Goal: Answer question/provide support: Share knowledge or assist other users

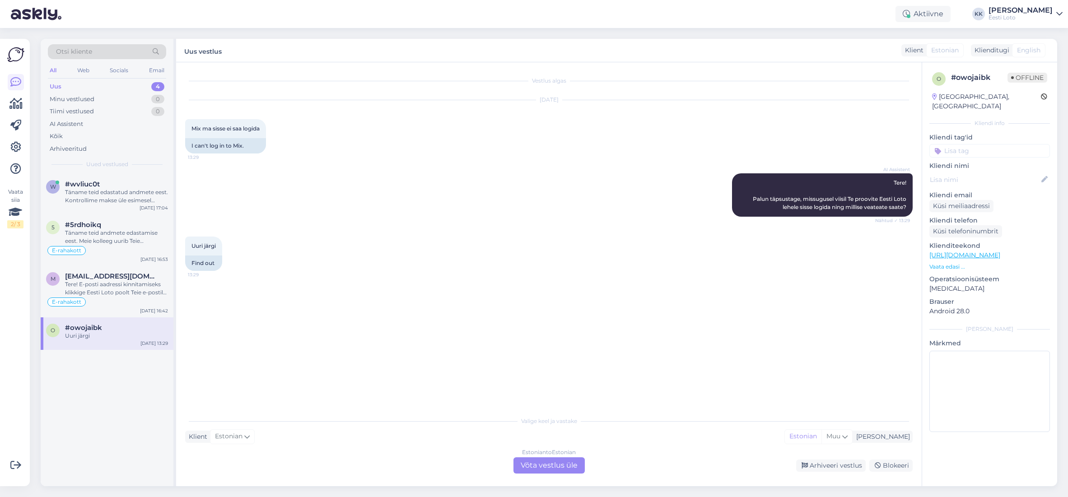
click at [88, 84] on div "Uus 4" at bounding box center [107, 86] width 118 height 13
click at [75, 86] on div "Uus 4" at bounding box center [107, 86] width 118 height 13
click at [112, 290] on div "Tere! E-posti aadressi kinnitamiseks klikkige Eesti Loto poolt Teie e-postile s…" at bounding box center [116, 288] width 103 height 16
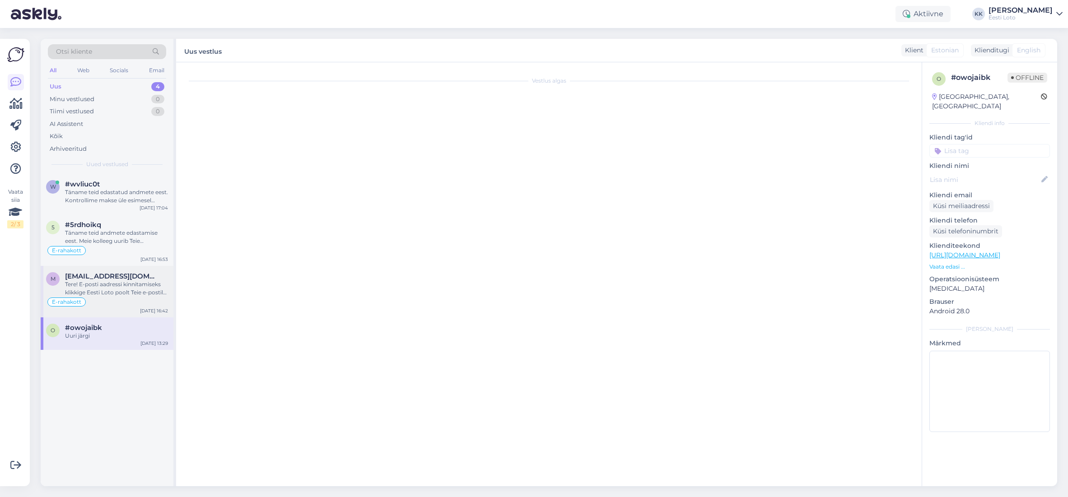
scroll to position [708, 0]
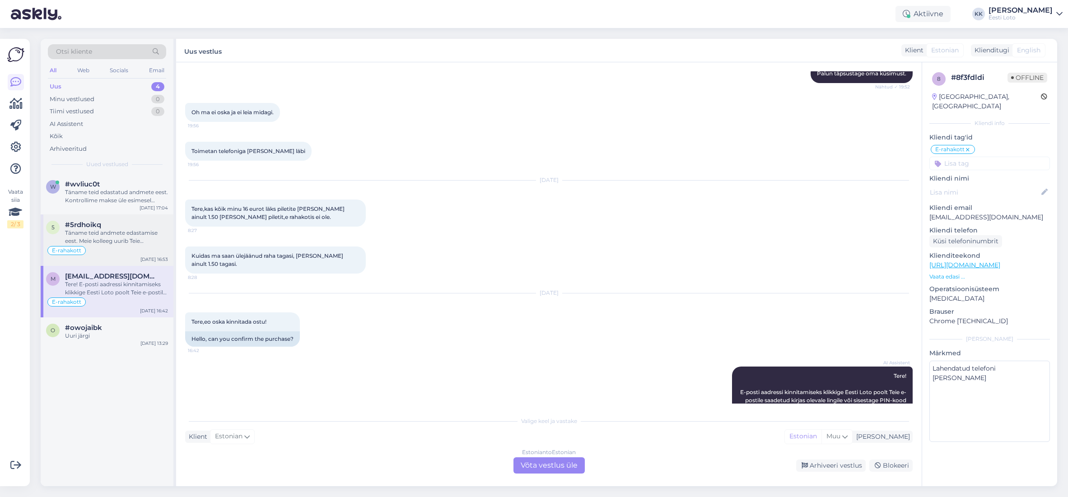
click at [97, 244] on div "Täname teid andmete edastamise eest. Meie kolleeg uurib Teie sissemaksega seotu…" at bounding box center [116, 237] width 103 height 16
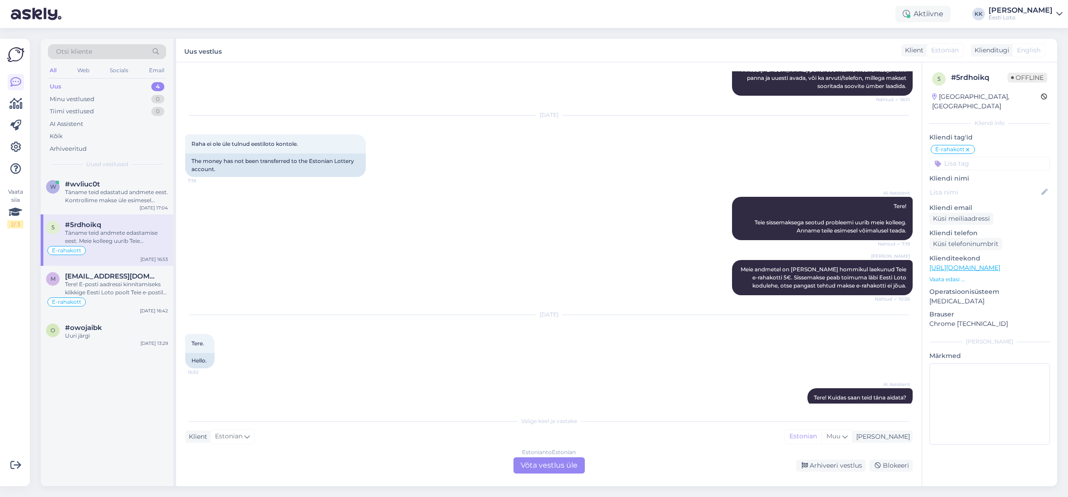
scroll to position [3992, 0]
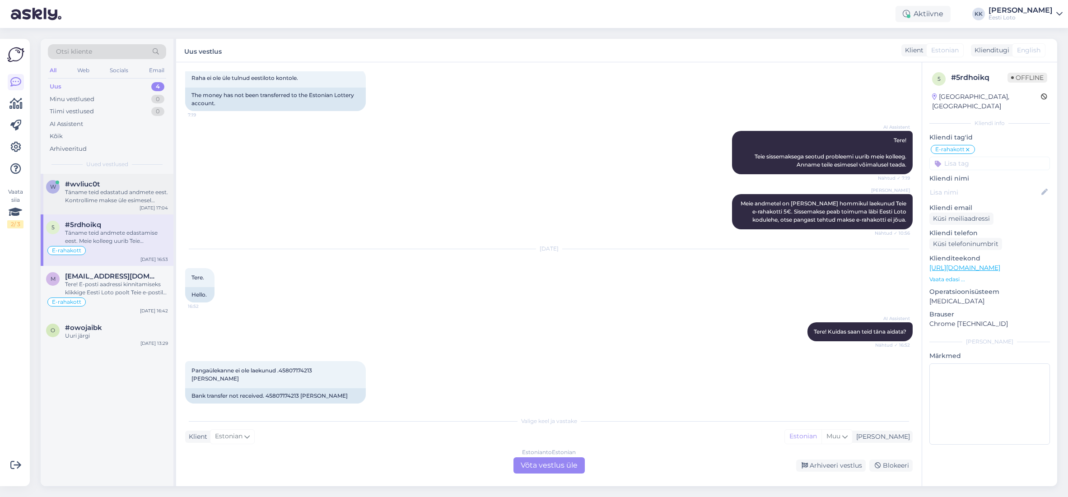
click at [117, 203] on div "Täname teid edastatud andmete eest. Kontrollime makse üle esimesel võimalusel." at bounding box center [116, 196] width 103 height 16
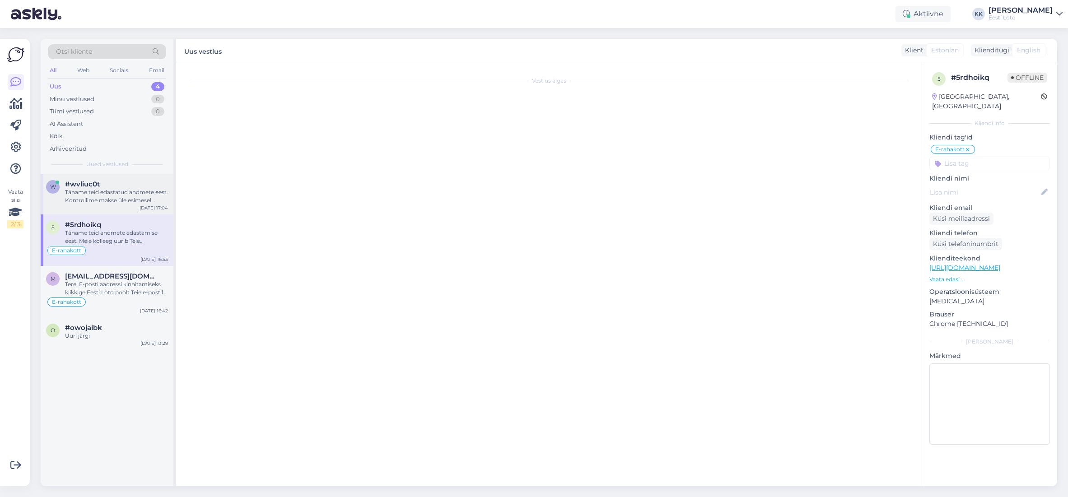
scroll to position [0, 0]
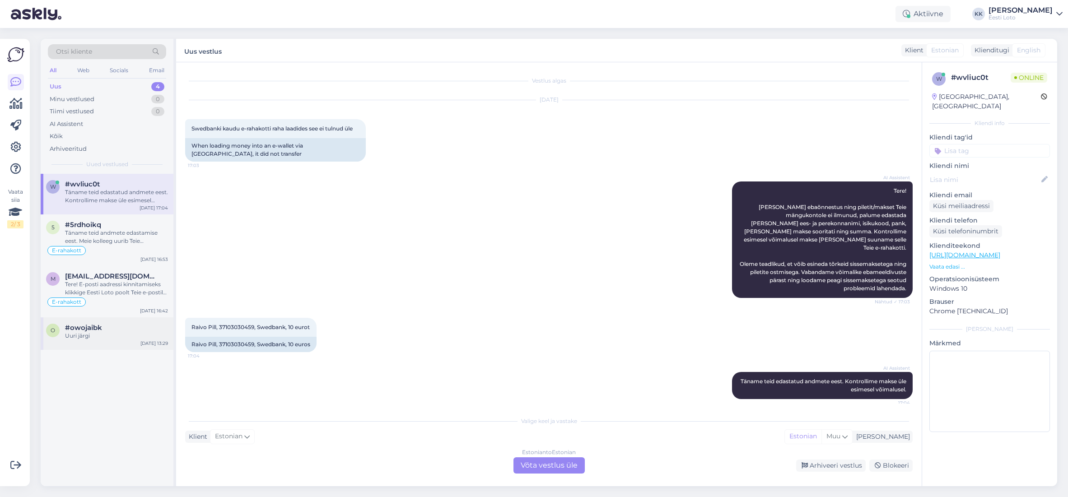
click at [91, 338] on div "Uuri järgi" at bounding box center [116, 336] width 103 height 8
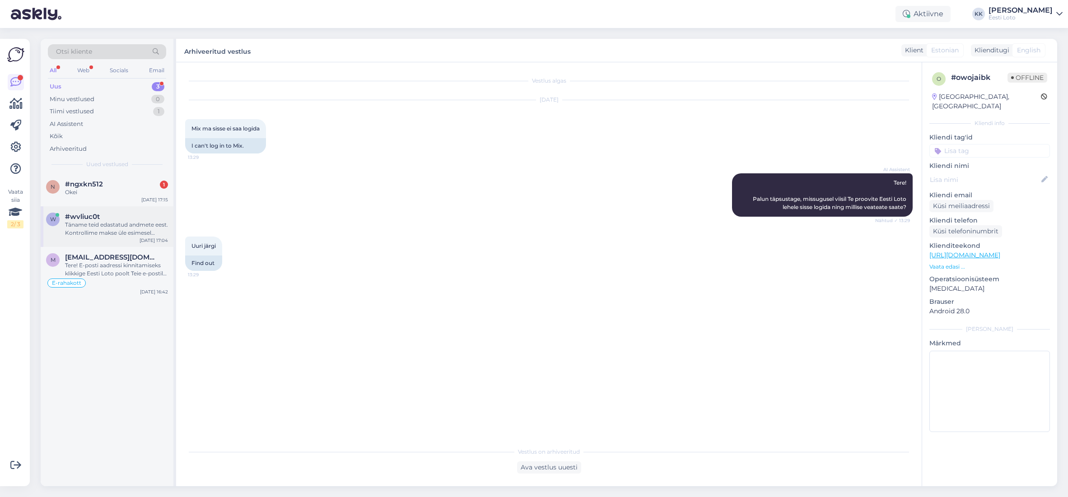
click at [106, 234] on div "Täname teid edastatud andmete eest. Kontrollime makse üle esimesel võimalusel." at bounding box center [116, 229] width 103 height 16
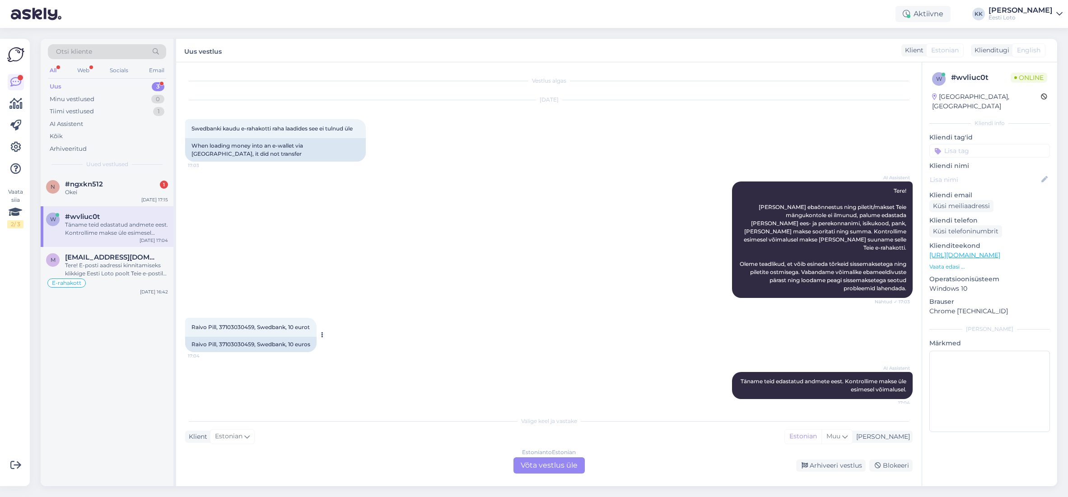
click at [244, 324] on span "Raivo Pill, 37103030459, Swedbank, 10 eurot" at bounding box center [250, 327] width 118 height 7
copy span "37103030459"
click at [70, 148] on div "Arhiveeritud" at bounding box center [68, 148] width 37 height 9
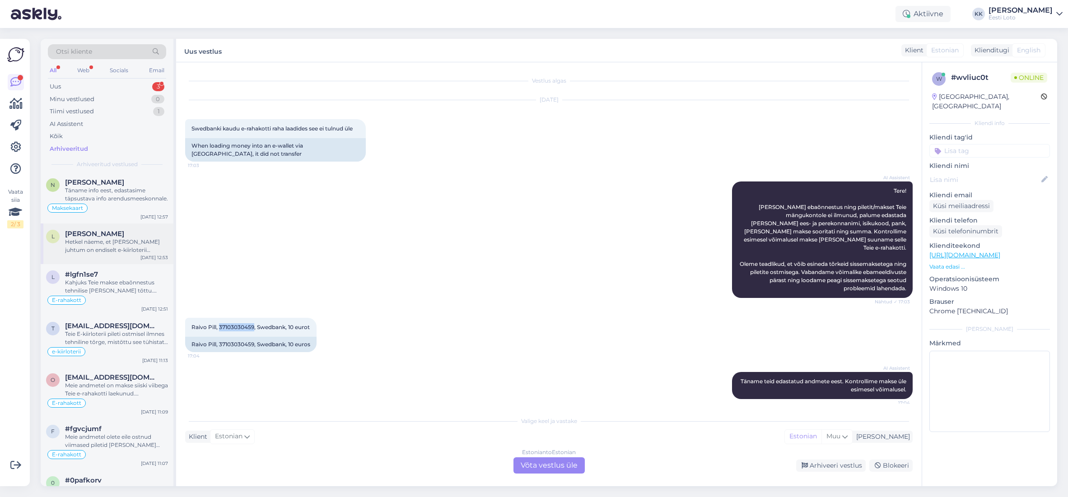
scroll to position [36, 0]
click at [119, 283] on div "Kahjuks Teie makse ebaõnnestus tehnilise [PERSON_NAME] tõttu. Kontrollisime mak…" at bounding box center [116, 285] width 103 height 16
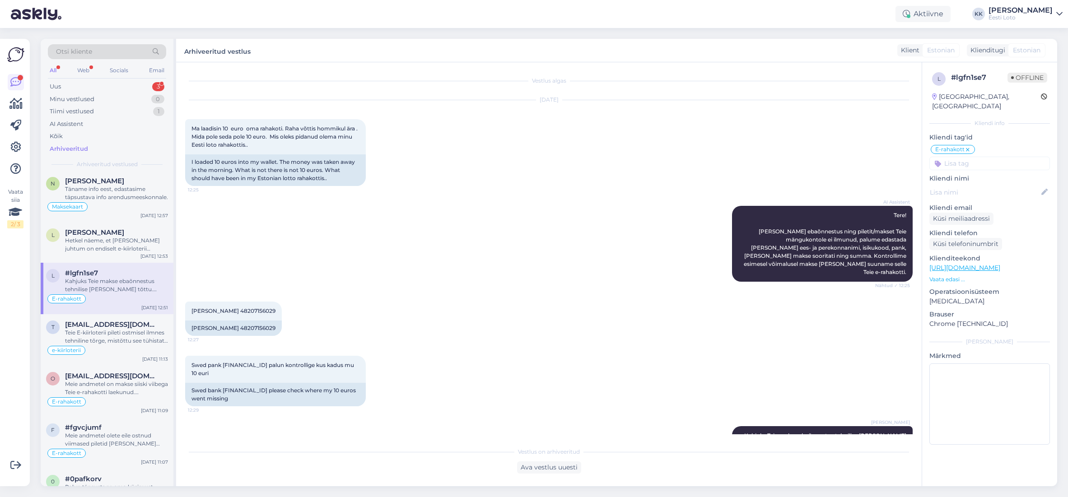
scroll to position [45, 0]
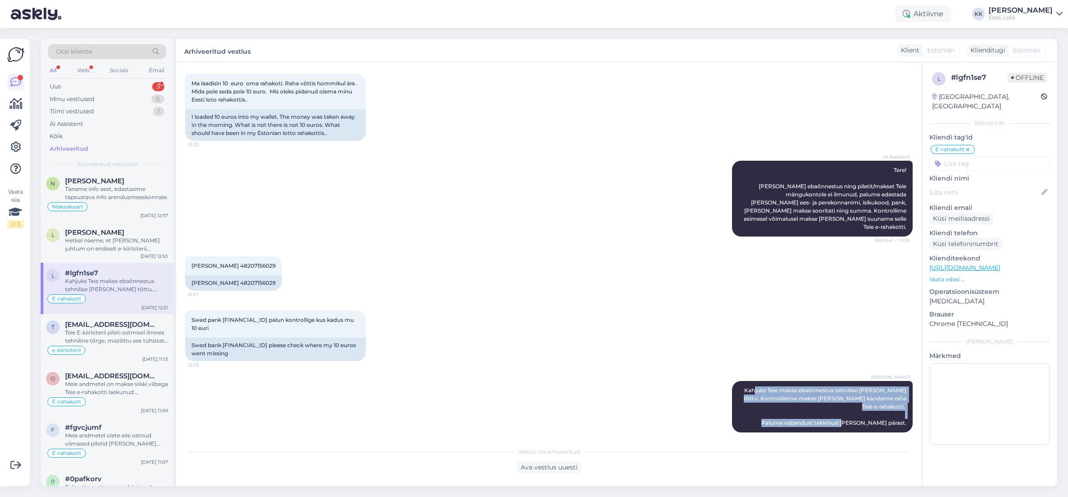
drag, startPoint x: 760, startPoint y: 389, endPoint x: 913, endPoint y: 414, distance: 155.1
click at [913, 414] on div "Vestlus algas Sep 9 2025 Ma laadisin 10 euro oma rahakoti. Raha võttis hommikul…" at bounding box center [553, 252] width 736 height 363
copy span "Kahjuks Teie makse ebaõnnestus tehnilise [PERSON_NAME] tõttu. Kontrollisime mak…"
click at [79, 87] on div "Uus 3" at bounding box center [107, 86] width 118 height 13
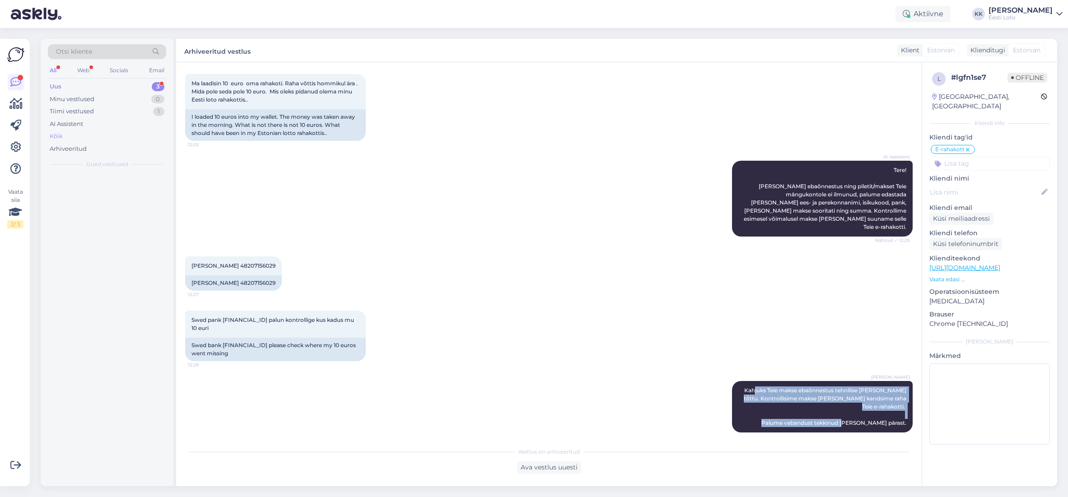
scroll to position [0, 0]
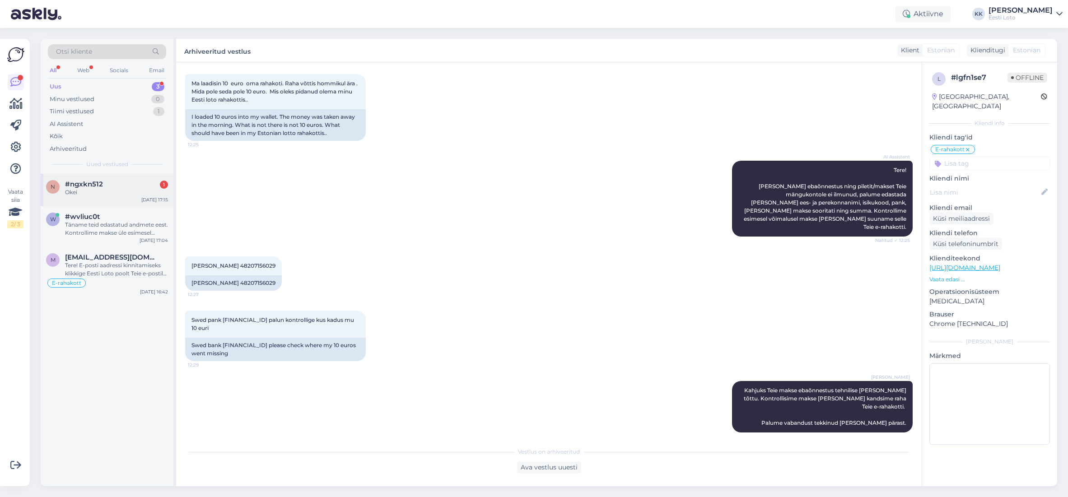
click at [108, 196] on div "Okei" at bounding box center [116, 192] width 103 height 8
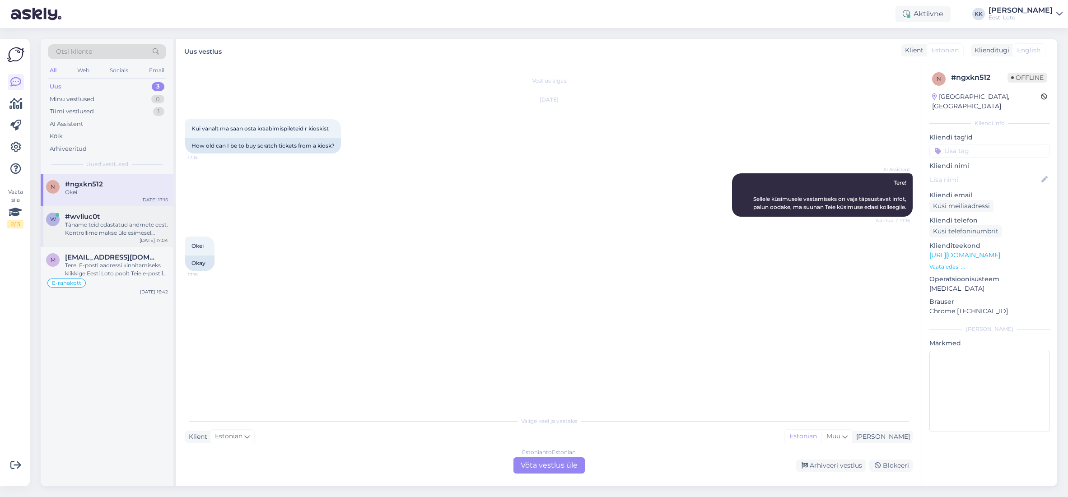
click at [111, 223] on div "Täname teid edastatud andmete eest. Kontrollime makse üle esimesel võimalusel." at bounding box center [116, 229] width 103 height 16
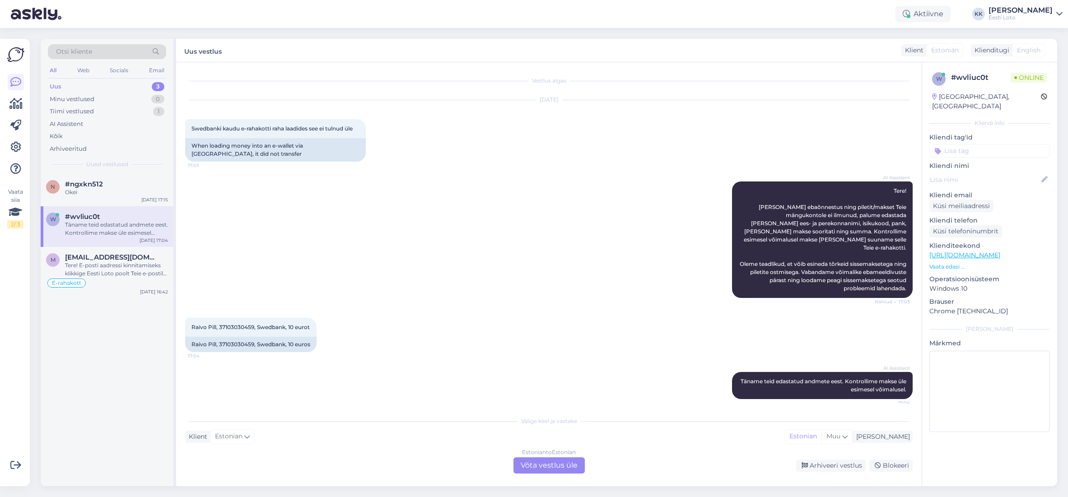
click at [548, 468] on div "Estonian to Estonian Võta vestlus üle" at bounding box center [548, 465] width 71 height 16
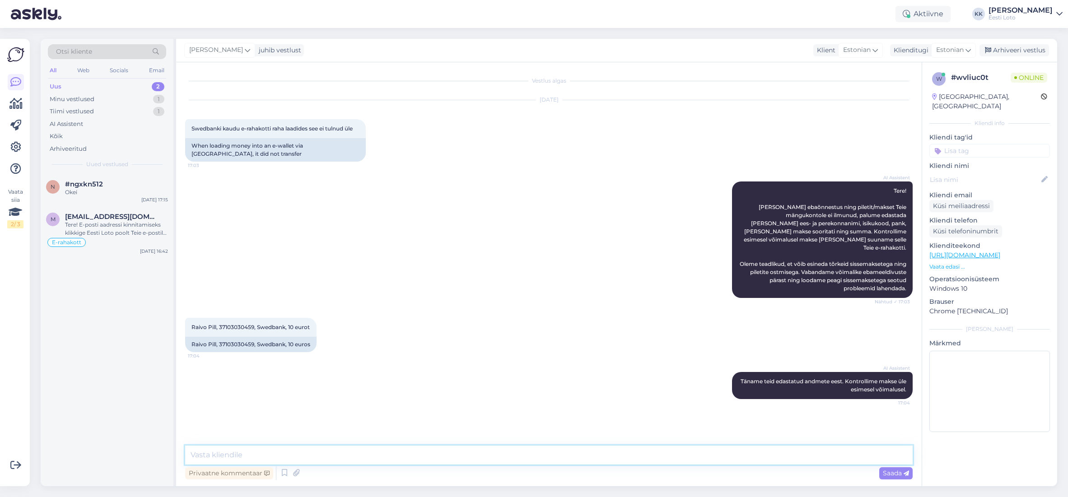
click at [317, 450] on textarea at bounding box center [548, 455] width 727 height 19
paste textarea "Kahjuks Teie makse ebaõnnestus tehnilise tõrke tõttu. Kontrollisime makse üle j…"
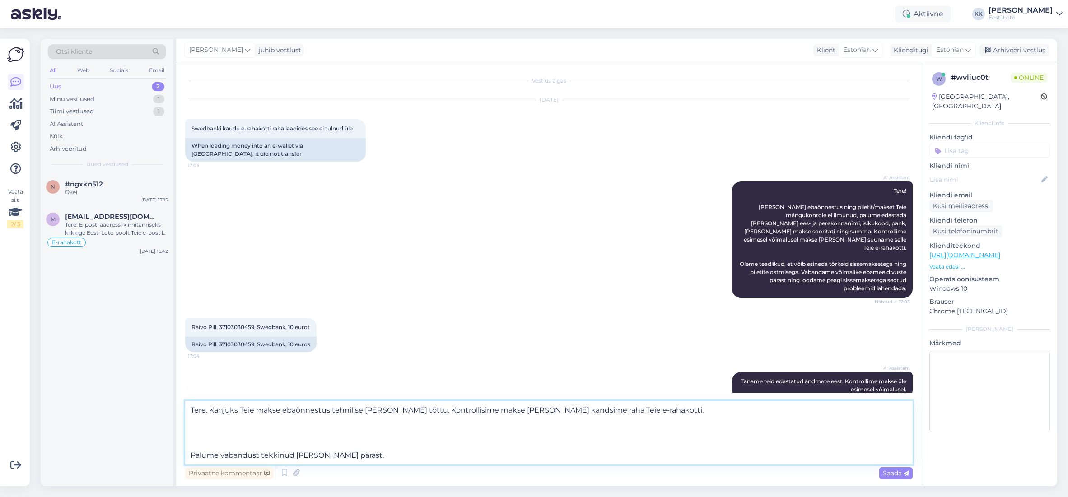
click at [191, 455] on textarea "Tere. Kahjuks Teie makse ebaõnnestus tehnilise tõrke tõttu. Kontrollisime makse…" at bounding box center [548, 433] width 727 height 64
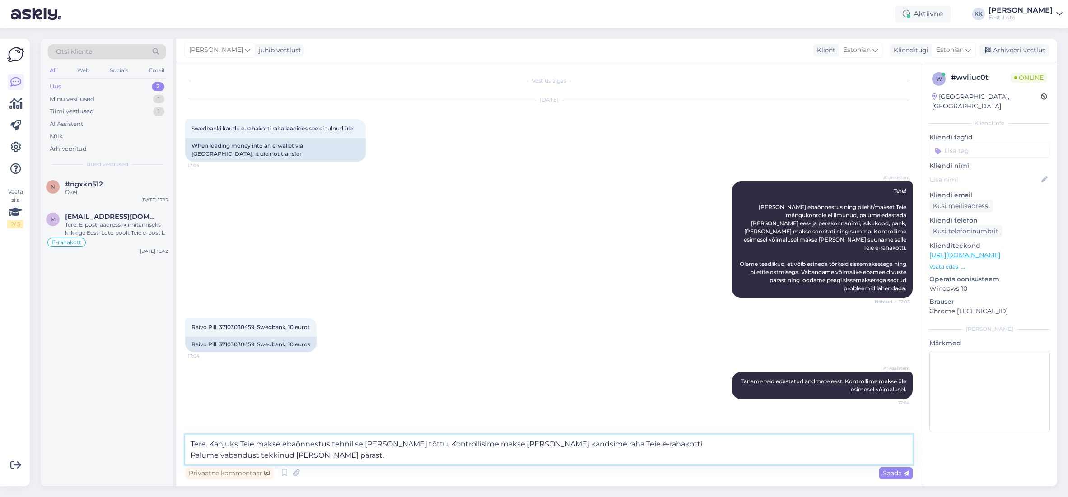
type textarea "Tere. Kahjuks Teie makse ebaõnnestus tehnilise [PERSON_NAME] tõttu. Kontrollisi…"
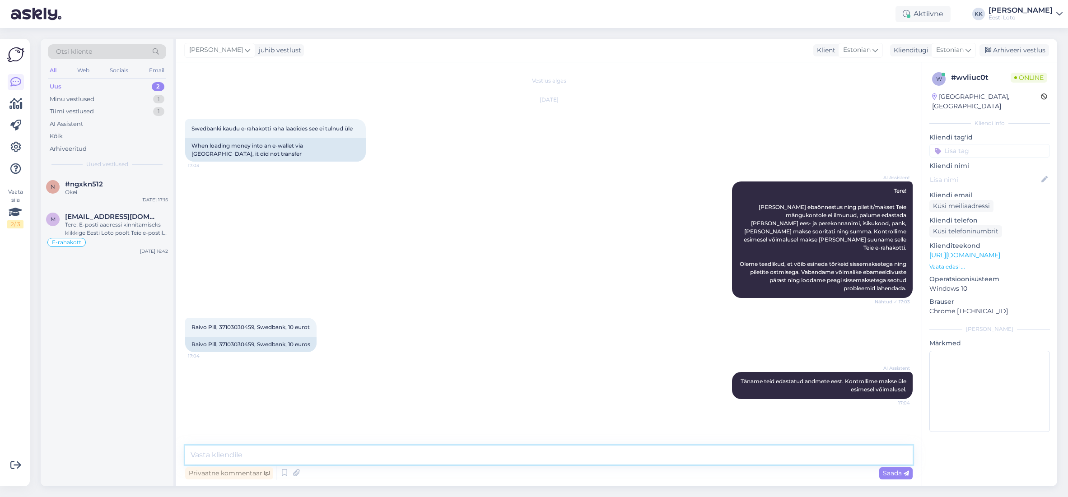
scroll to position [19, 0]
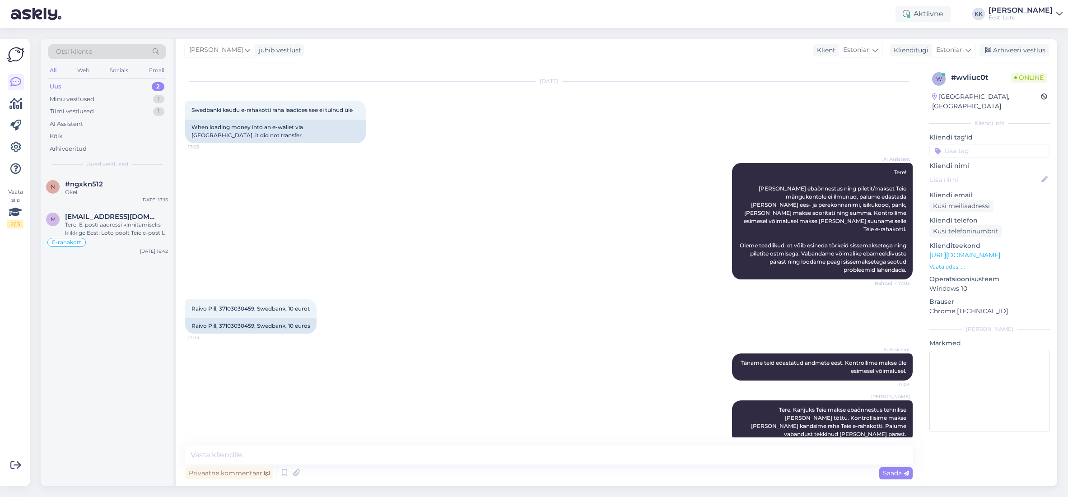
click at [967, 146] on input at bounding box center [989, 151] width 121 height 14
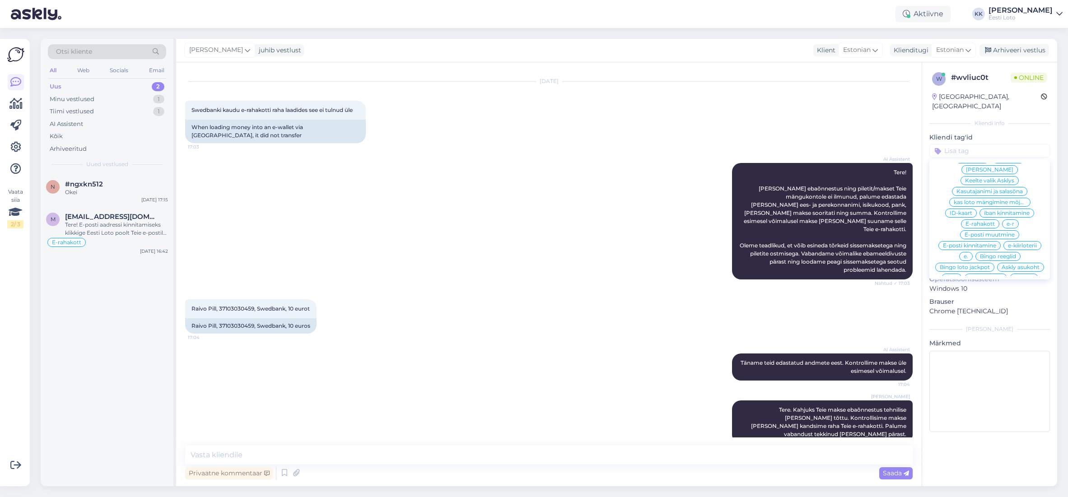
scroll to position [266, 0]
click at [985, 222] on span "E-rahakott" at bounding box center [979, 224] width 29 height 5
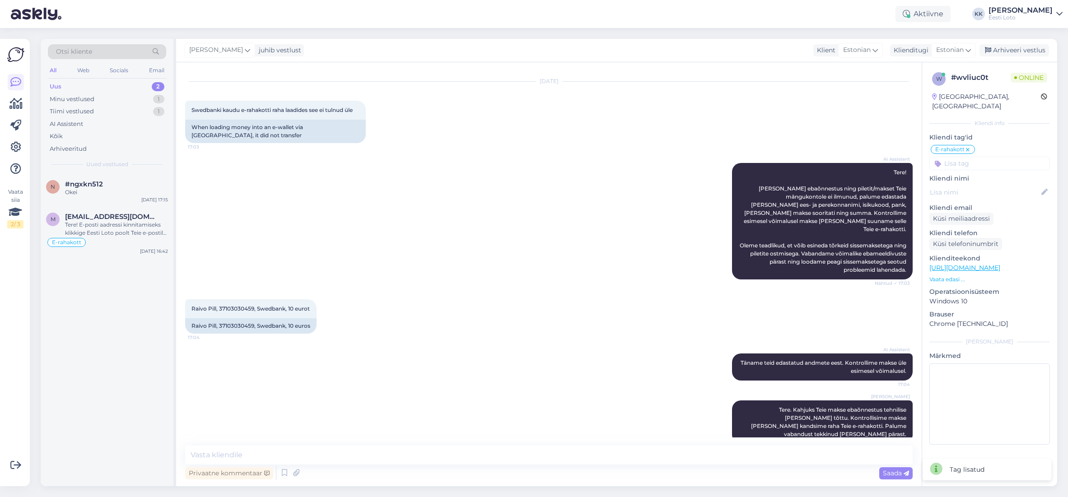
drag, startPoint x: 1014, startPoint y: 49, endPoint x: 957, endPoint y: 47, distance: 56.9
click at [1014, 49] on div "Arhiveeri vestlus" at bounding box center [1014, 50] width 70 height 12
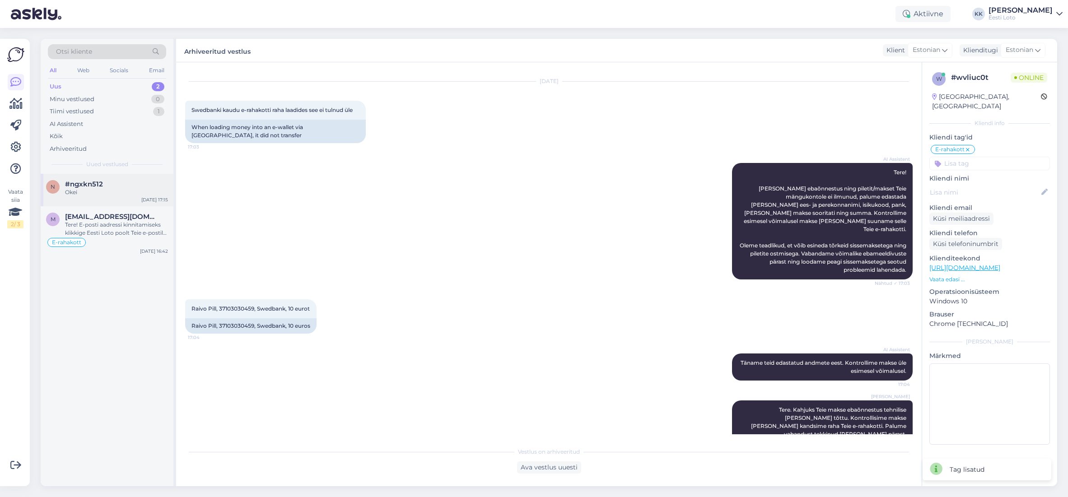
click at [88, 187] on span "#ngxkn512" at bounding box center [84, 184] width 38 height 8
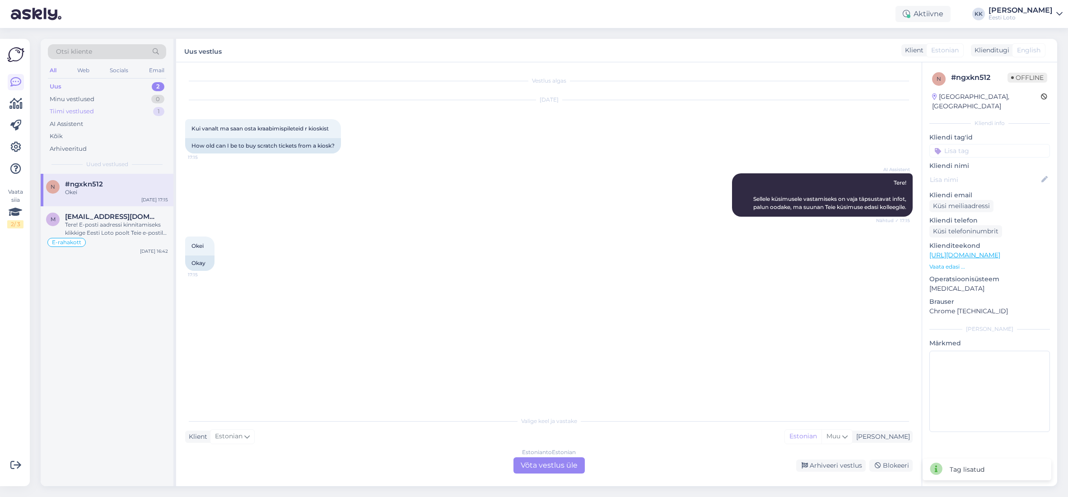
click at [88, 111] on div "Tiimi vestlused" at bounding box center [72, 111] width 44 height 9
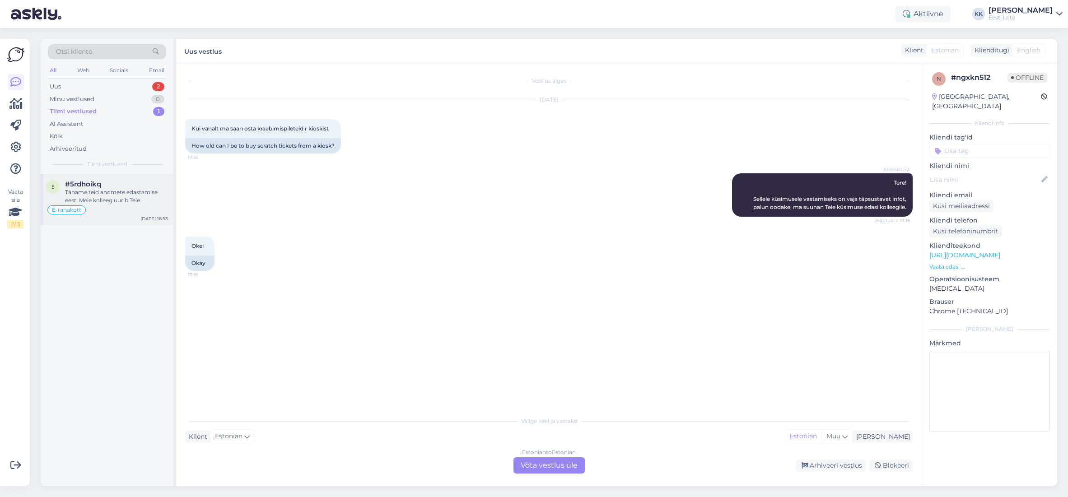
click at [121, 191] on div "Täname teid andmete edastamise eest. Meie kolleeg uurib Teie sissemaksega seotu…" at bounding box center [116, 196] width 103 height 16
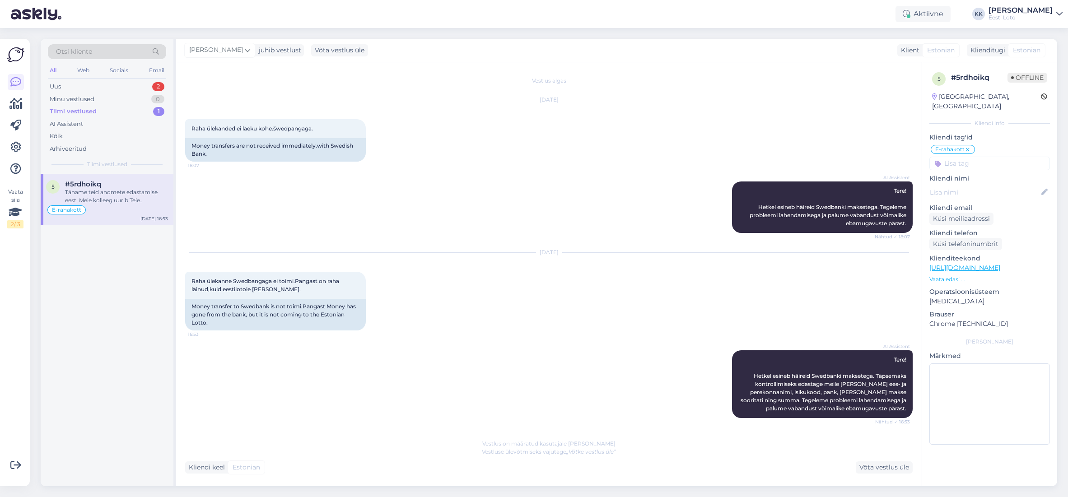
scroll to position [3969, 0]
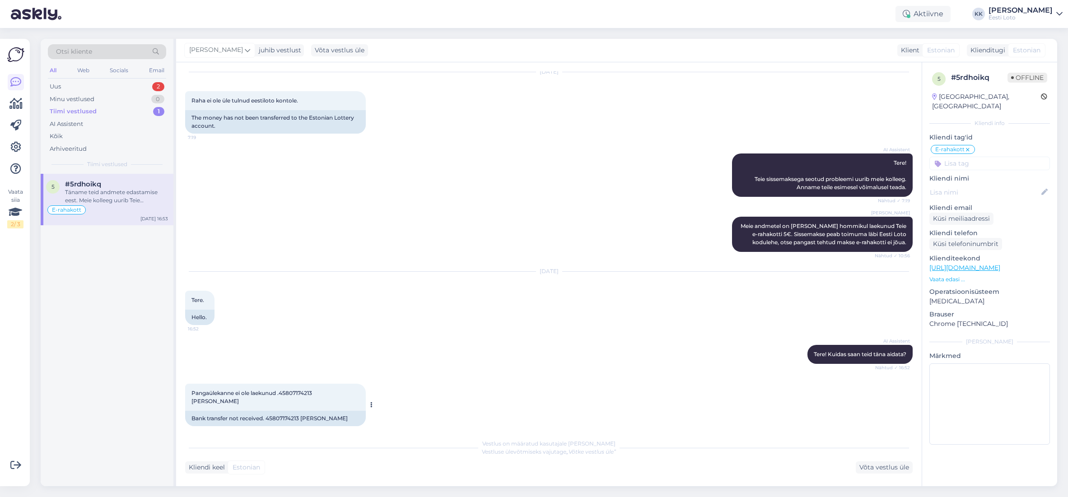
click at [307, 390] on span "Pangaülekanne ei ole laekunud .45807174213 Silva Jaakson" at bounding box center [252, 397] width 122 height 15
copy span "45807174213"
click at [529, 207] on div "Inge Strahov Meie andmetel on täna hommikul laekunud Teie e-rahakotti 5€. Sisse…" at bounding box center [548, 234] width 727 height 55
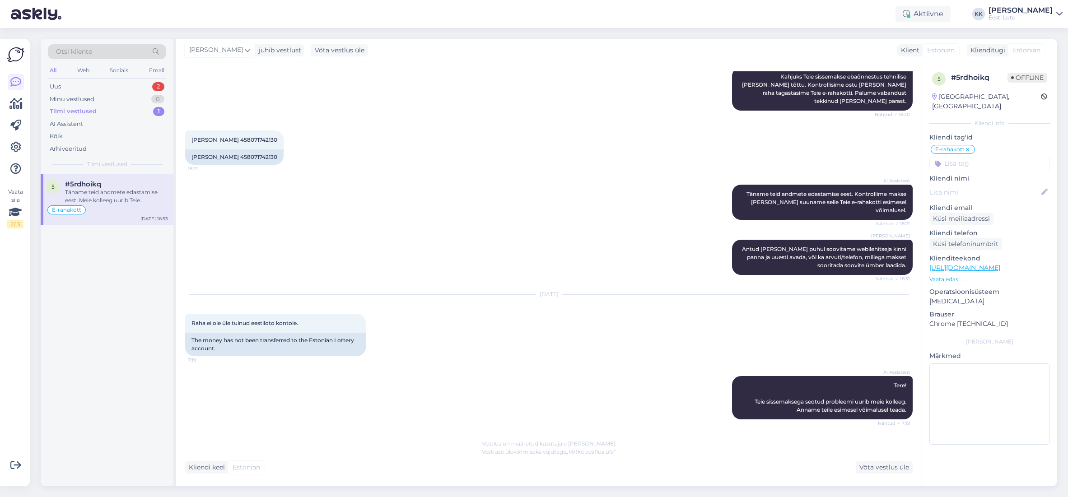
scroll to position [3743, 0]
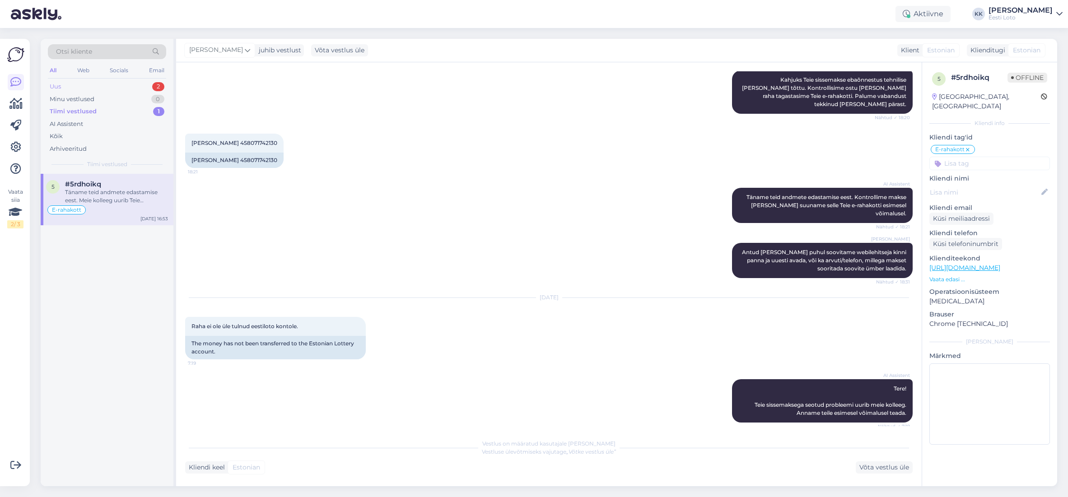
click at [99, 88] on div "Uus 2" at bounding box center [107, 86] width 118 height 13
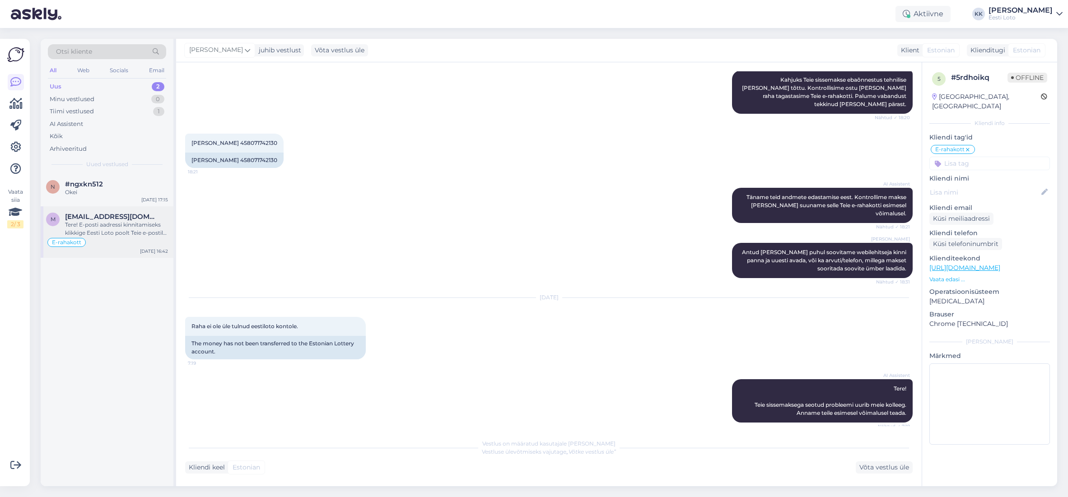
click at [114, 224] on div "Tere! E-posti aadressi kinnitamiseks klikkige Eesti Loto poolt Teie e-postile s…" at bounding box center [116, 229] width 103 height 16
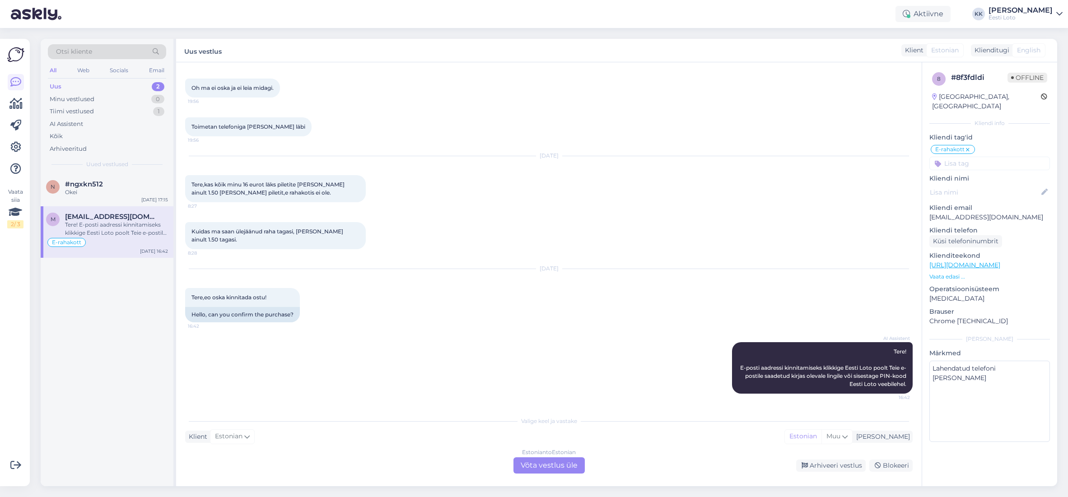
scroll to position [708, 0]
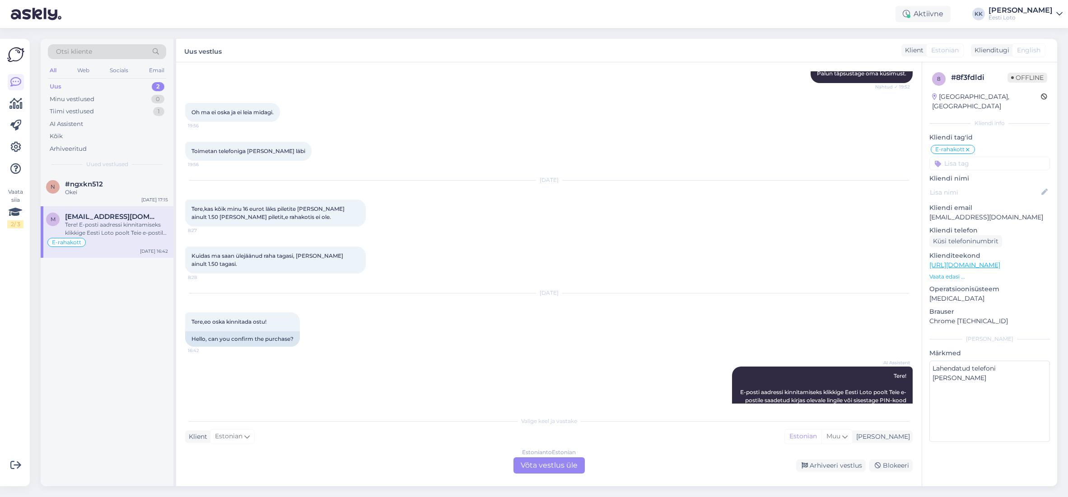
click at [966, 213] on p "[EMAIL_ADDRESS][DOMAIN_NAME]" at bounding box center [989, 217] width 121 height 9
click at [987, 395] on textarea "Lahendatud telefoni teel" at bounding box center [989, 401] width 121 height 81
type textarea "Lahendatud telefoni teel 09.09. sai ikka ise hakkama, suheldud telefoni teel"
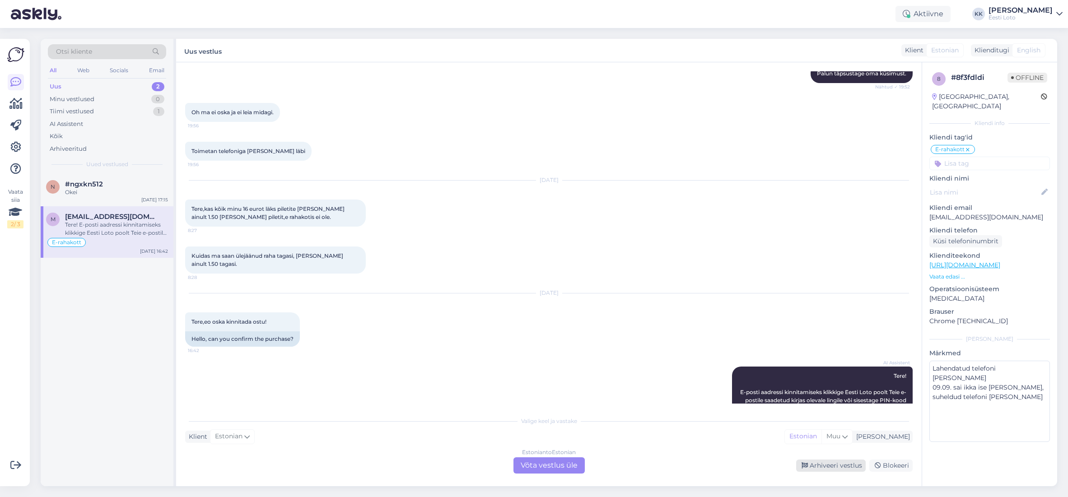
click at [846, 466] on div "Arhiveeri vestlus" at bounding box center [831, 466] width 70 height 12
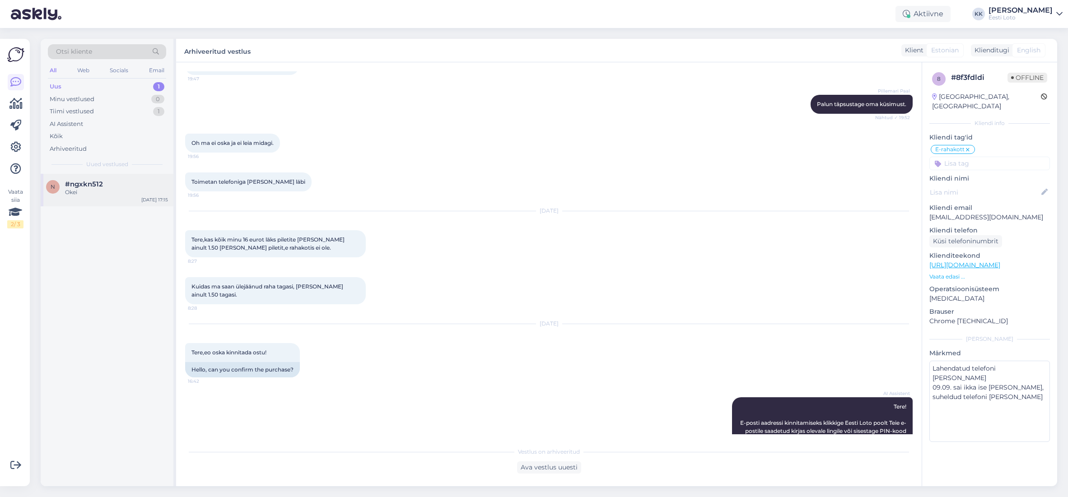
click at [101, 190] on div "Okei" at bounding box center [116, 192] width 103 height 8
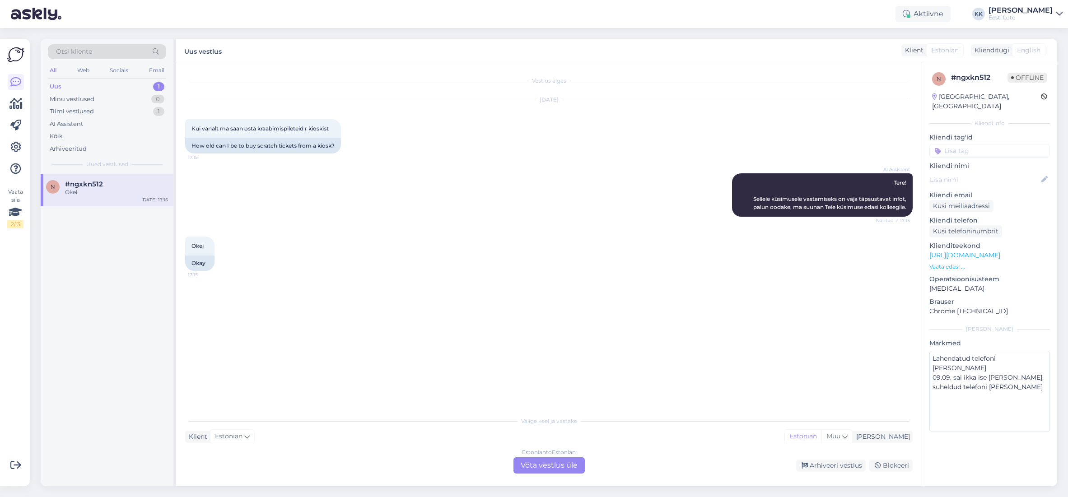
click at [542, 468] on div "Estonian to Estonian Võta vestlus üle" at bounding box center [548, 465] width 71 height 16
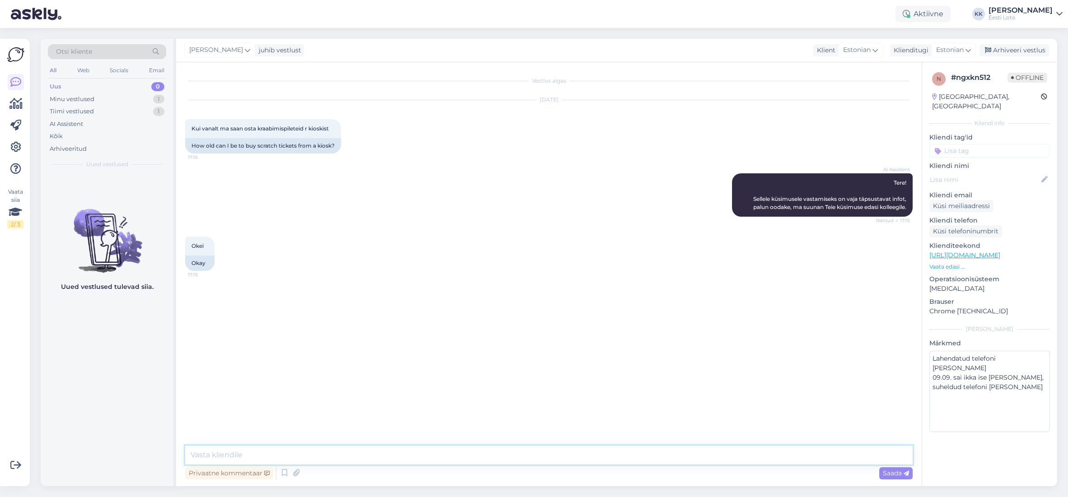
drag, startPoint x: 773, startPoint y: 457, endPoint x: 757, endPoint y: 456, distance: 16.3
click at [773, 457] on textarea at bounding box center [548, 455] width 727 height 19
paste textarea "Lotopileteid saab osta alates 16. eluaastast."
type textarea "Tere. Lotopileteid saab osta alates 16. eluaastast."
click at [890, 475] on span "Saada" at bounding box center [896, 473] width 26 height 8
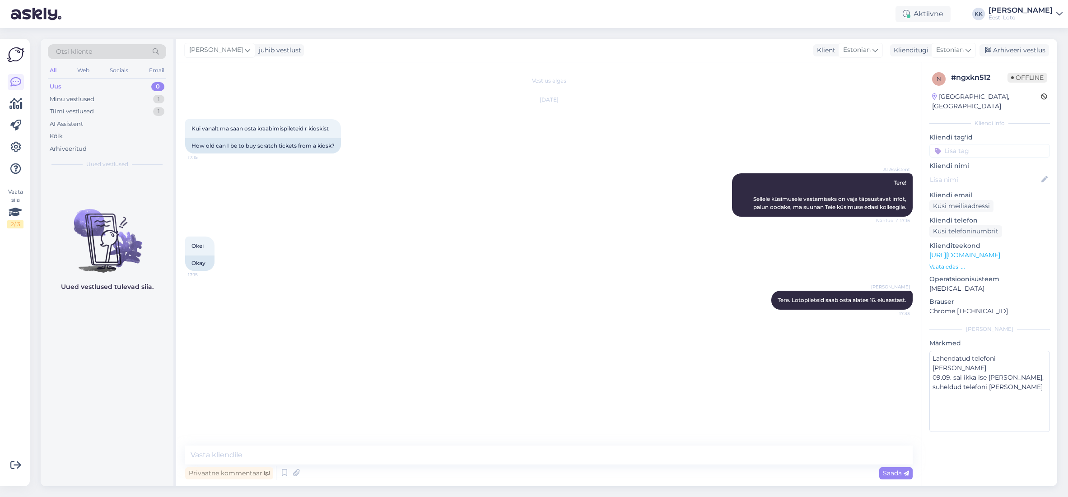
click at [1011, 144] on input at bounding box center [989, 151] width 121 height 14
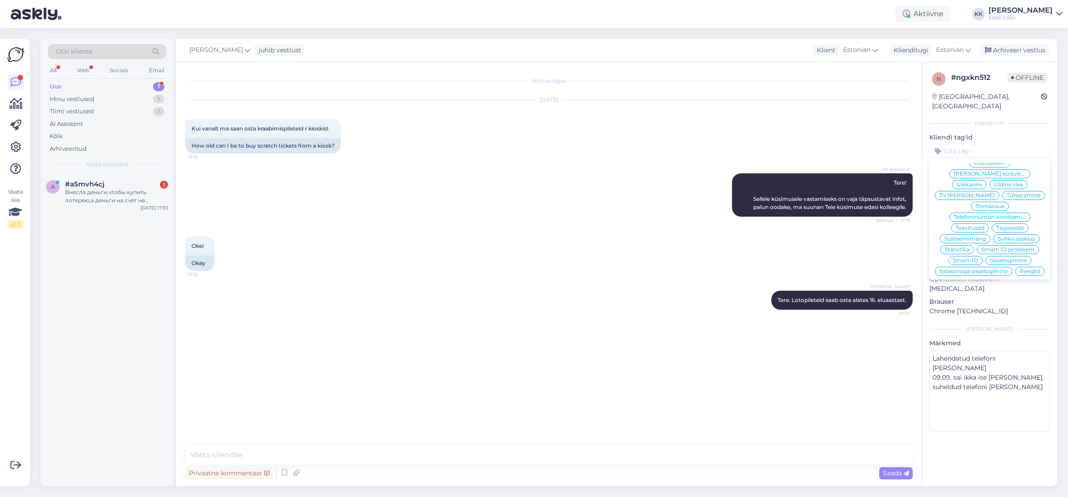
scroll to position [63, 0]
click at [1020, 251] on span "Reeglid" at bounding box center [1030, 253] width 20 height 5
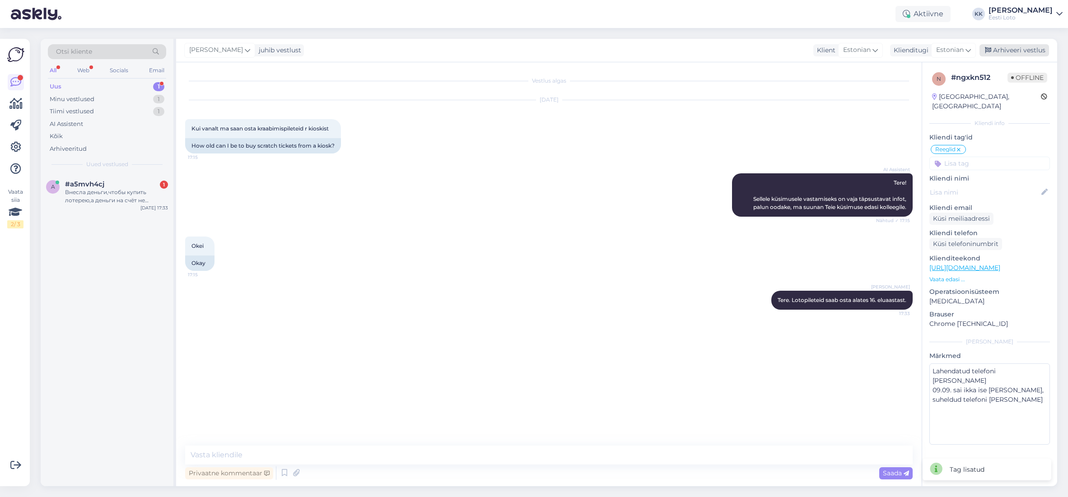
click at [1032, 50] on div "Arhiveeri vestlus" at bounding box center [1014, 50] width 70 height 12
click at [125, 199] on div "Внесла деньги,чтобы купить лотерею,а деньги на счёт не поступили" at bounding box center [116, 196] width 103 height 16
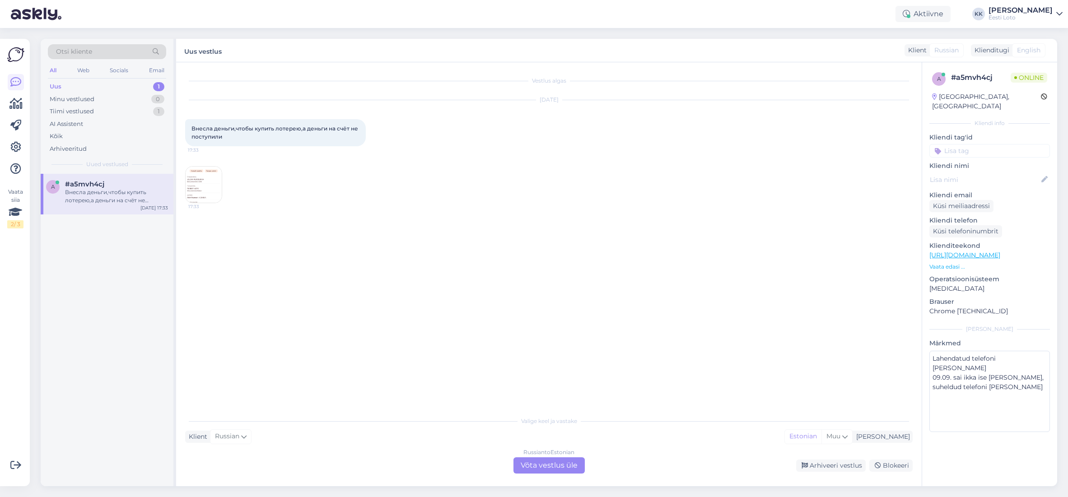
click at [202, 175] on img at bounding box center [204, 185] width 36 height 36
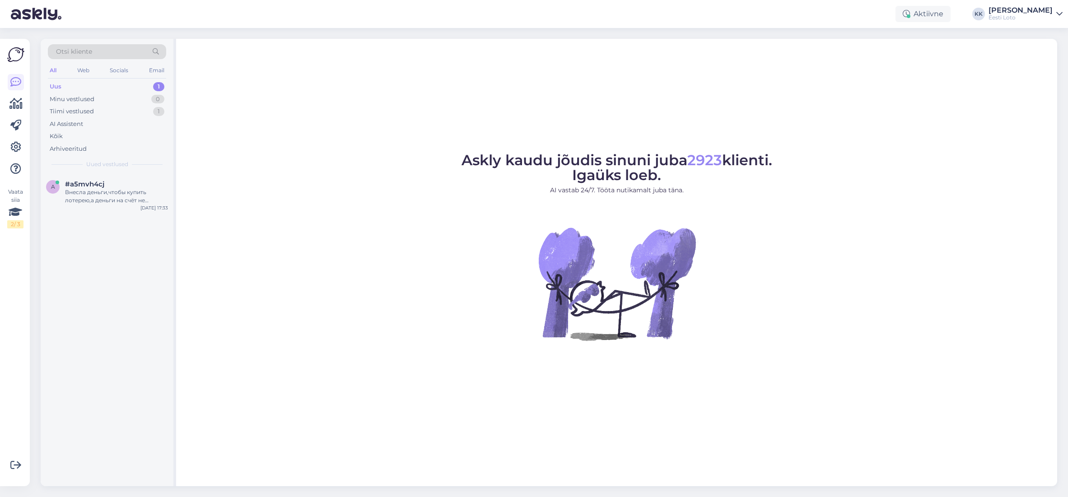
click at [75, 85] on div "Uus 1" at bounding box center [107, 86] width 118 height 13
click at [104, 196] on div "Внесла деньги,чтобы купить лотерею,а деньги на счёт не поступили" at bounding box center [116, 196] width 103 height 16
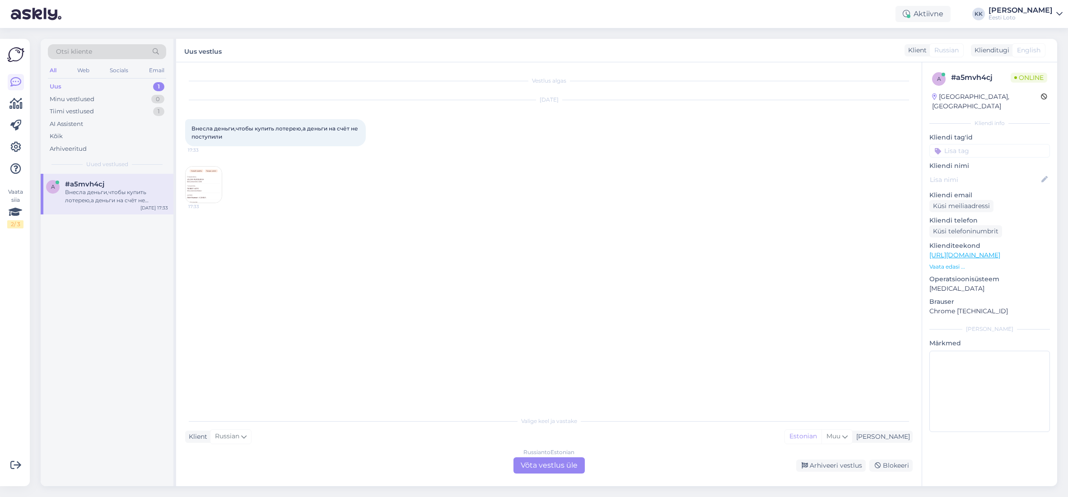
click at [206, 177] on img at bounding box center [204, 185] width 36 height 36
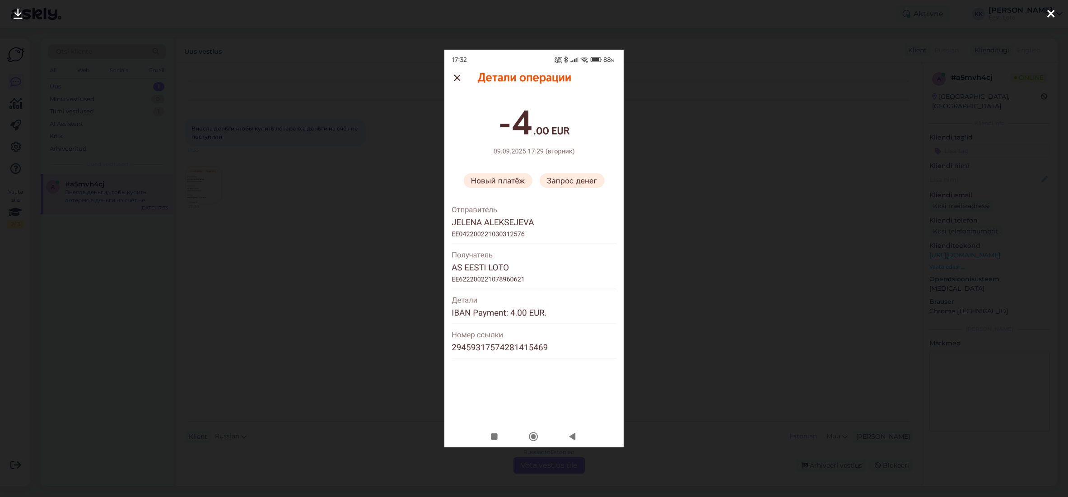
click at [857, 139] on div at bounding box center [534, 248] width 1068 height 497
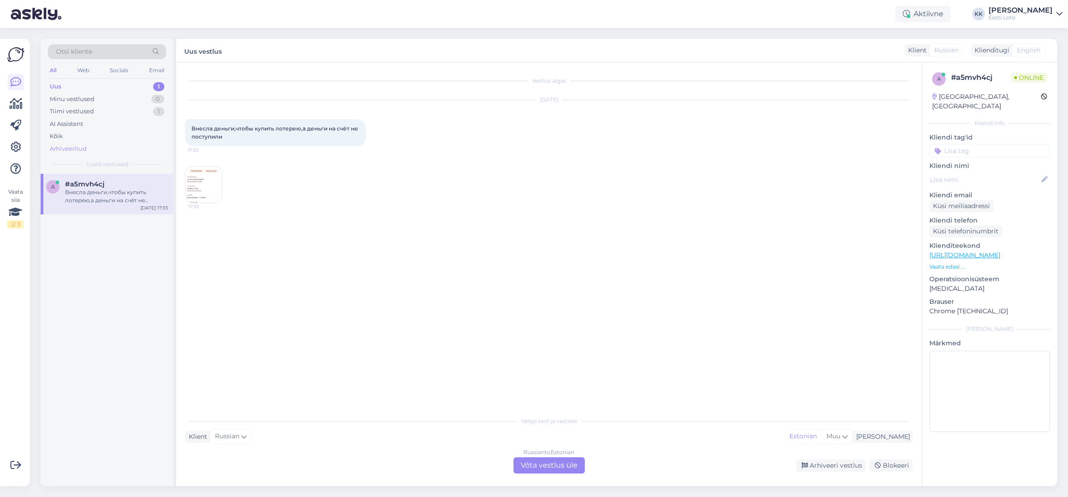
click at [66, 145] on div "Arhiveeritud" at bounding box center [68, 148] width 37 height 9
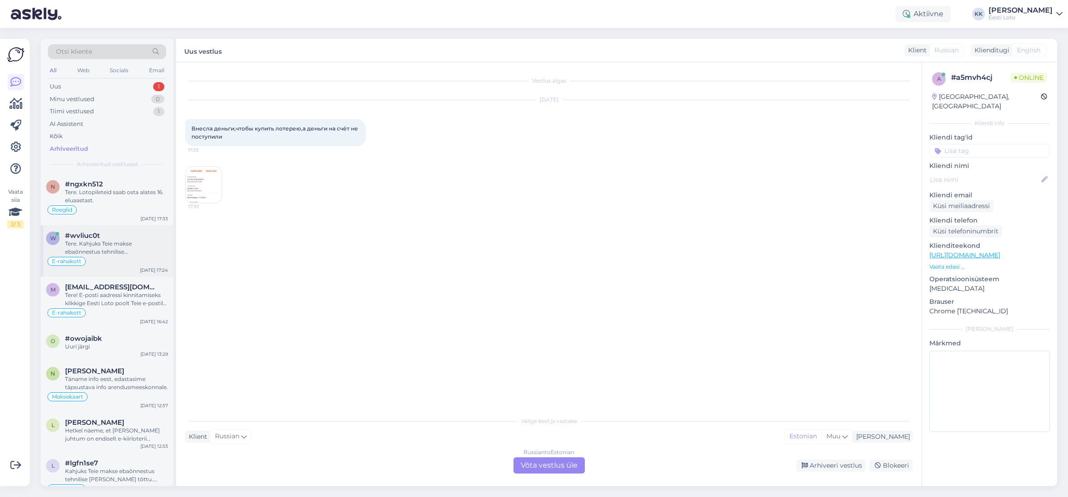
click at [125, 240] on div "Tere. Kahjuks Teie makse ebaõnnestus tehnilise [PERSON_NAME] tõttu. Kontrollisi…" at bounding box center [116, 248] width 103 height 16
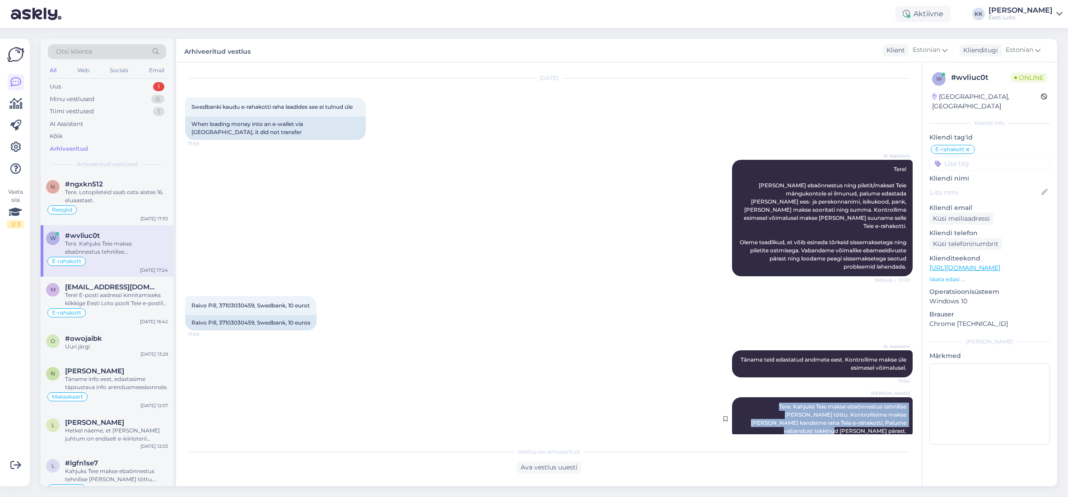
drag, startPoint x: 741, startPoint y: 398, endPoint x: 888, endPoint y: 421, distance: 148.2
click at [888, 421] on div "[PERSON_NAME] Tere. Kahjuks Teie makse ebaõnnestus tehnilise [PERSON_NAME] tõtt…" at bounding box center [822, 418] width 181 height 43
copy span "Tere. Kahjuks Teie makse ebaõnnestus tehnilise [PERSON_NAME] tõttu. Kontrollisi…"
click at [65, 90] on div "Uus 1" at bounding box center [107, 86] width 118 height 13
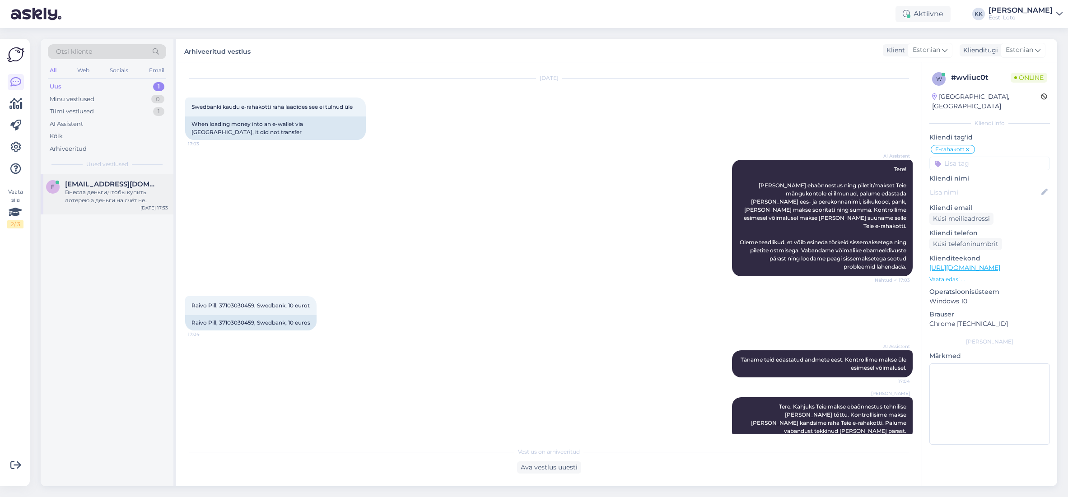
drag, startPoint x: 89, startPoint y: 187, endPoint x: 94, endPoint y: 189, distance: 5.7
click at [89, 187] on span "[EMAIL_ADDRESS][DOMAIN_NAME]" at bounding box center [112, 184] width 94 height 8
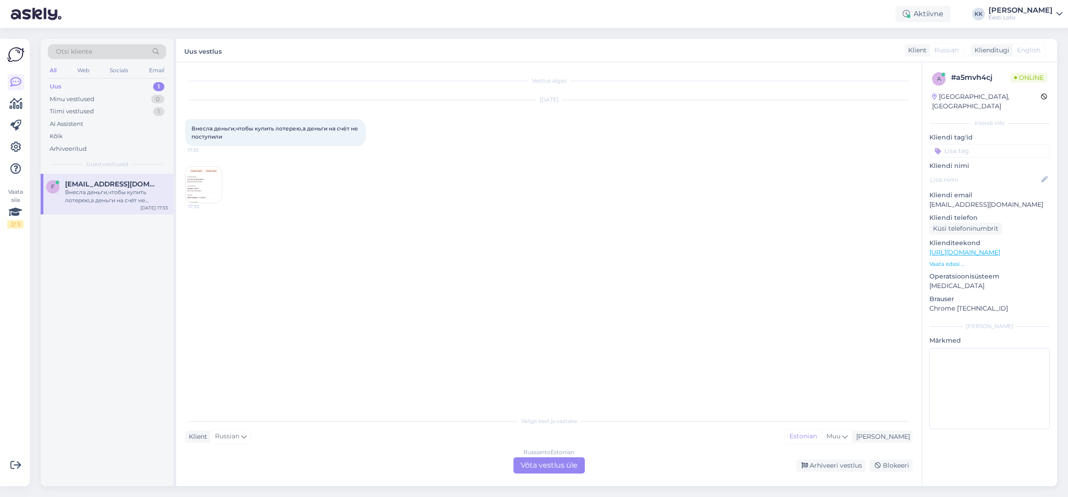
scroll to position [0, 0]
click at [552, 464] on div "Russian to Estonian Võta vestlus üle" at bounding box center [548, 465] width 71 height 16
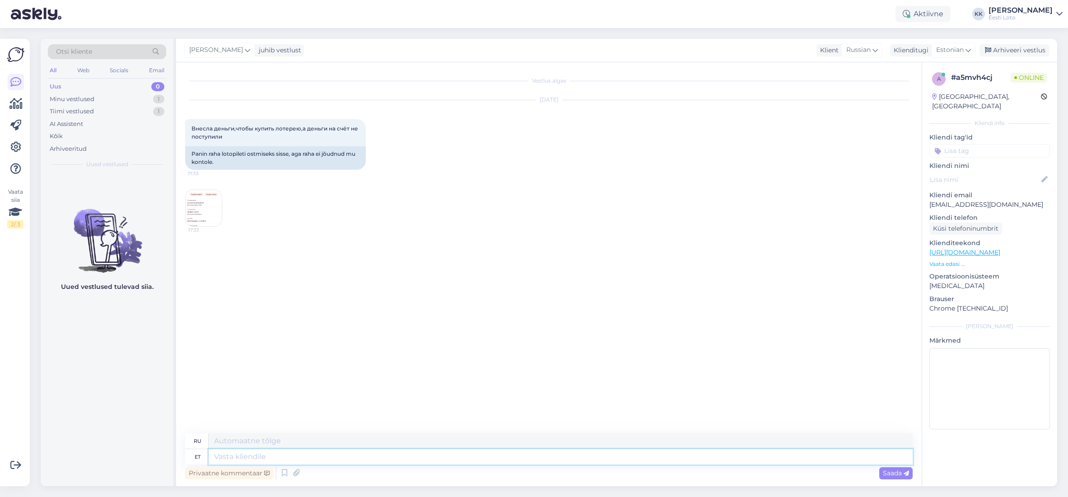
click at [427, 457] on textarea at bounding box center [561, 456] width 704 height 15
paste textarea "Tere. Kahjuks Teie makse ebaõnnestus tehnilise [PERSON_NAME] tõttu. Kontrollisi…"
type textarea "Tere. Kahjuks Teie makse ebaõnnestus tehnilise [PERSON_NAME] tõttu. Kontrollisi…"
type textarea "Здравствуйте. К сожалению, ваш платёж не прошёл из-за технической ошибки. Мы пр…"
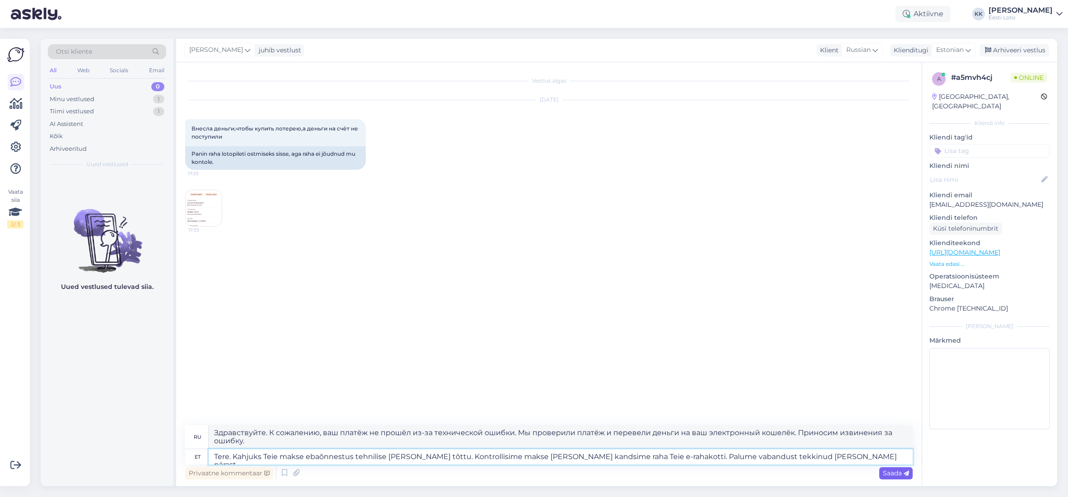
type textarea "Tere. Kahjuks Teie makse ebaõnnestus tehnilise [PERSON_NAME] tõttu. Kontrollisi…"
click at [892, 472] on span "Saada" at bounding box center [896, 473] width 26 height 8
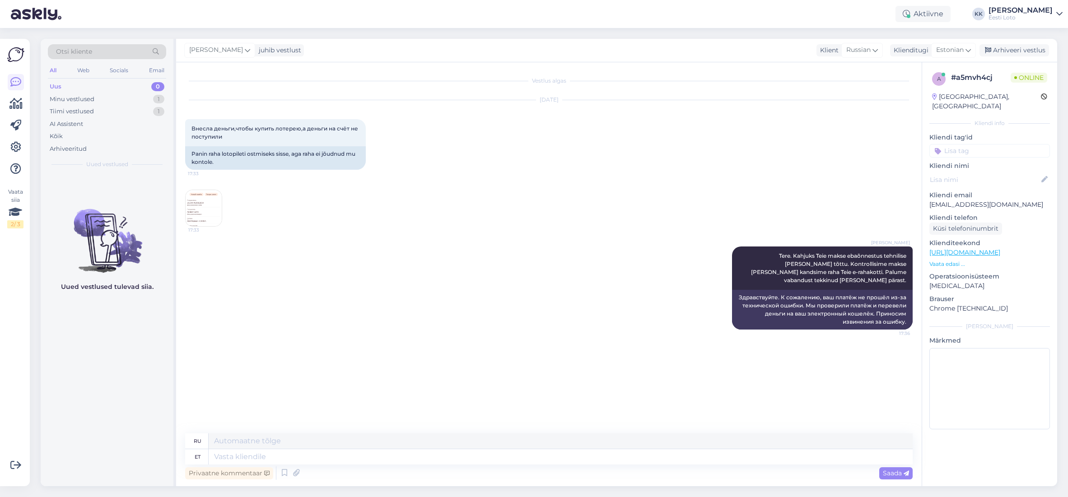
click at [972, 144] on input at bounding box center [989, 151] width 121 height 14
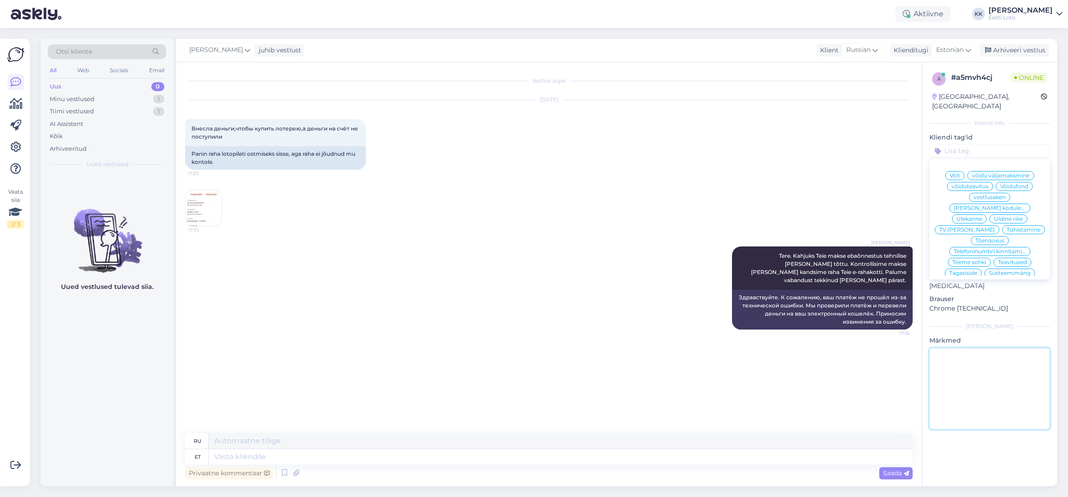
click at [973, 352] on textarea at bounding box center [989, 388] width 121 height 81
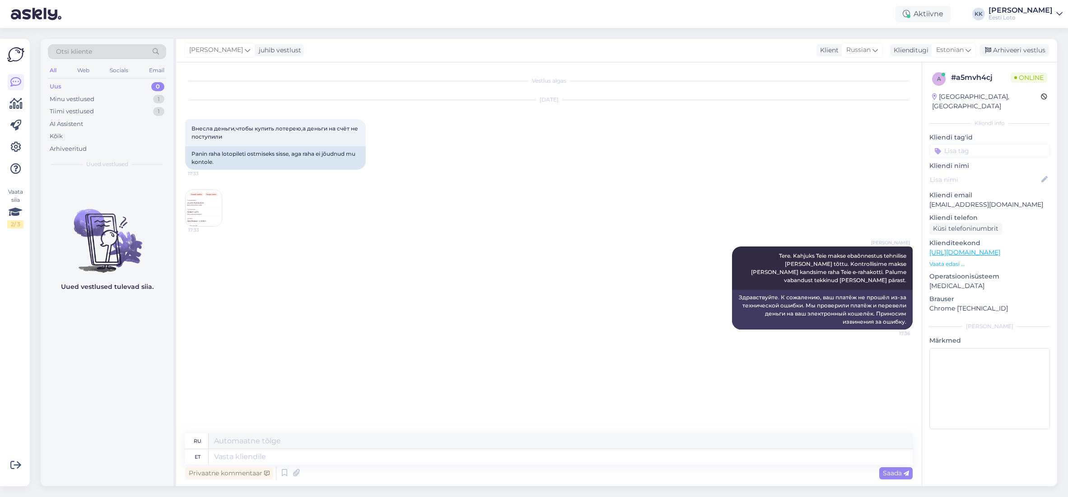
click at [957, 200] on p "[EMAIL_ADDRESS][DOMAIN_NAME]" at bounding box center [989, 204] width 121 height 9
click at [964, 200] on p "[EMAIL_ADDRESS][DOMAIN_NAME]" at bounding box center [989, 204] width 121 height 9
click at [205, 207] on img at bounding box center [204, 208] width 36 height 36
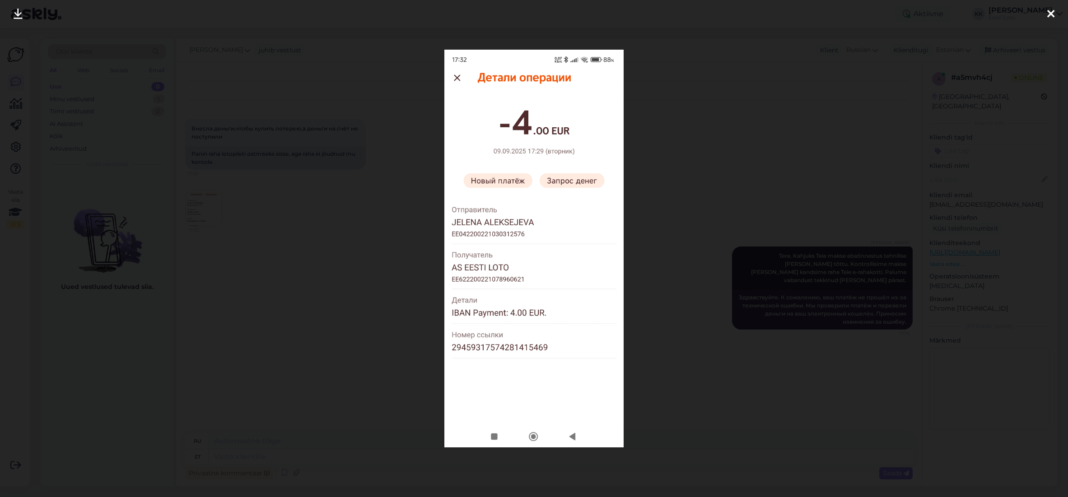
click at [931, 23] on div at bounding box center [534, 248] width 1068 height 497
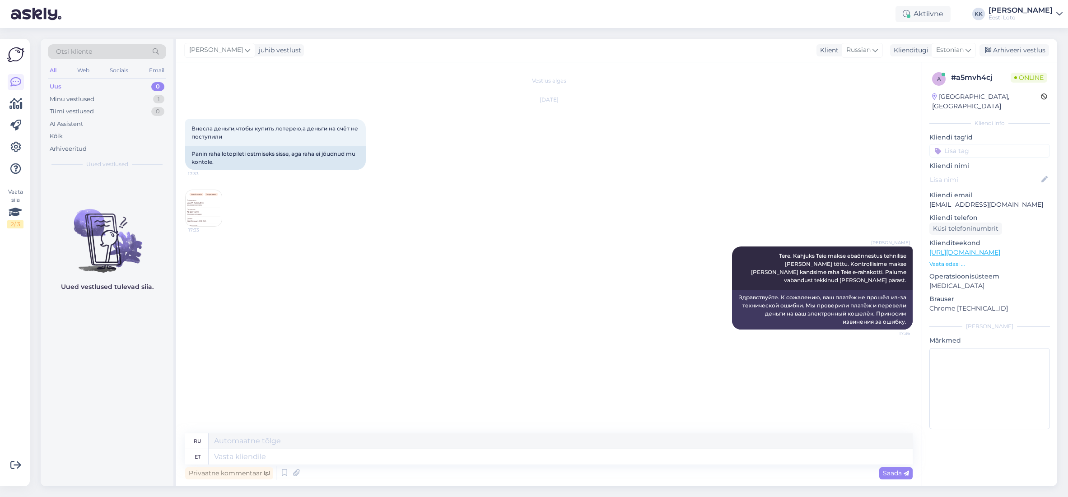
click at [987, 144] on input at bounding box center [989, 151] width 121 height 14
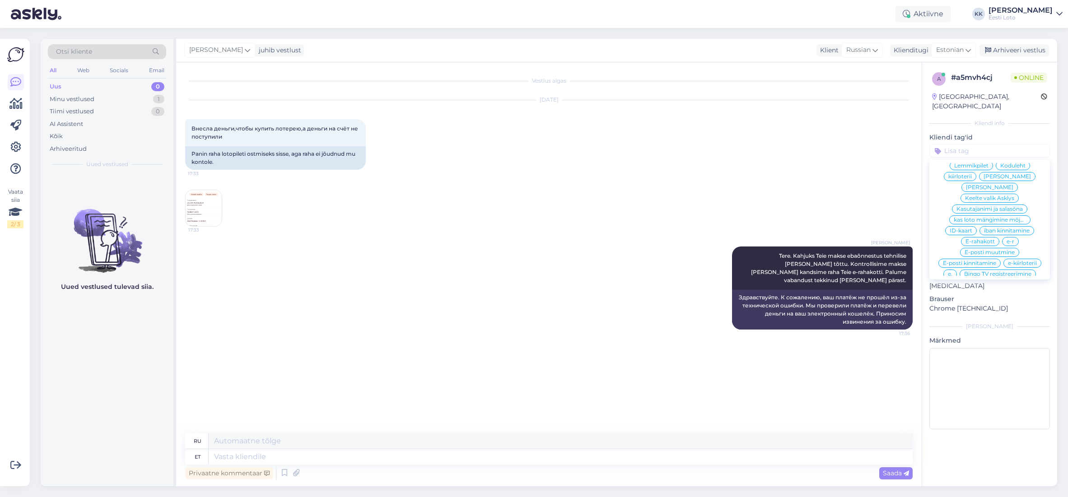
scroll to position [281, 0]
click at [993, 217] on span "E-rahakott" at bounding box center [979, 219] width 29 height 5
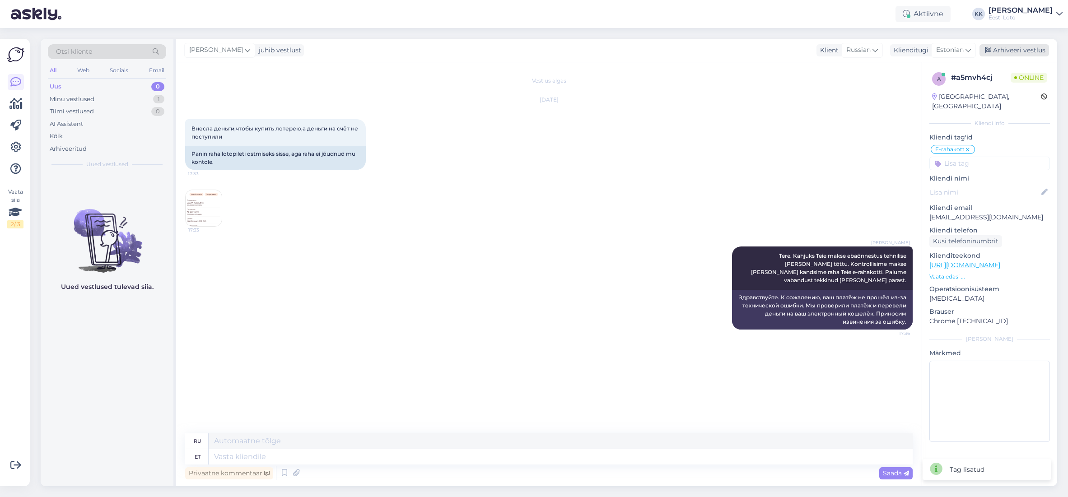
click at [1024, 52] on div "Arhiveeri vestlus" at bounding box center [1014, 50] width 70 height 12
